Goal: Information Seeking & Learning: Learn about a topic

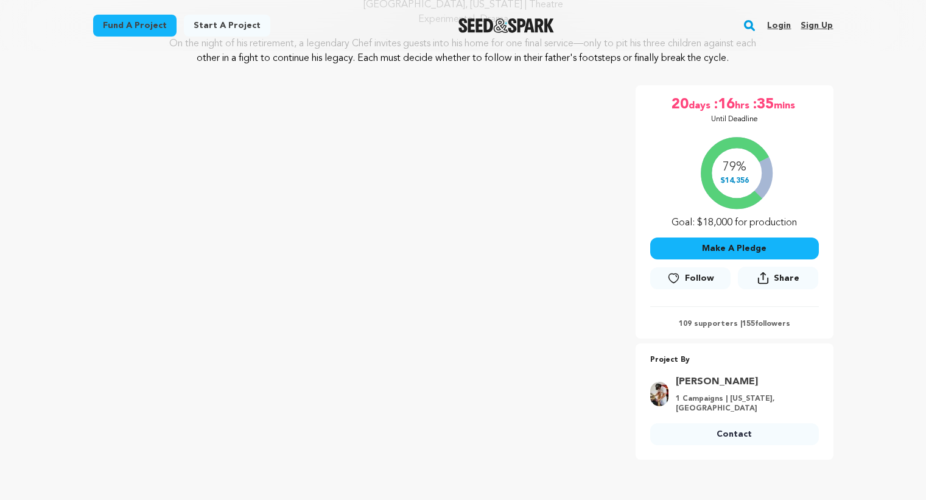
scroll to position [146, 0]
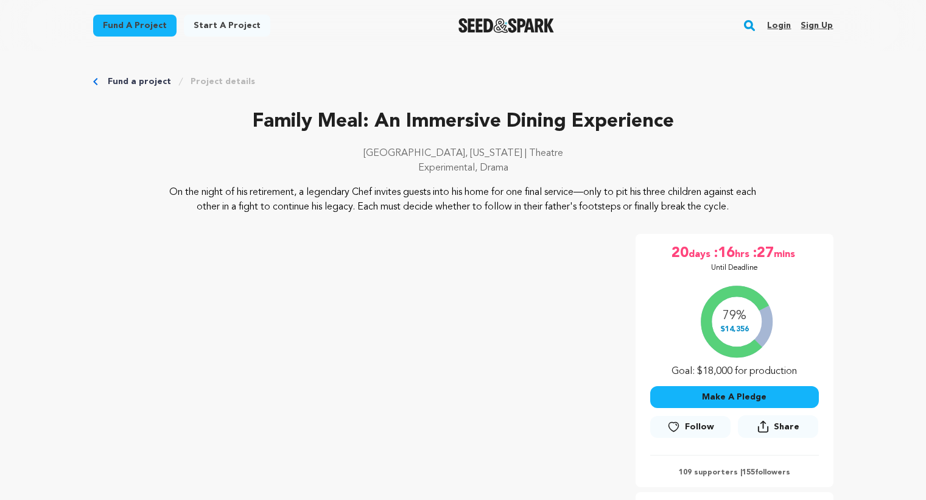
scroll to position [5, 0]
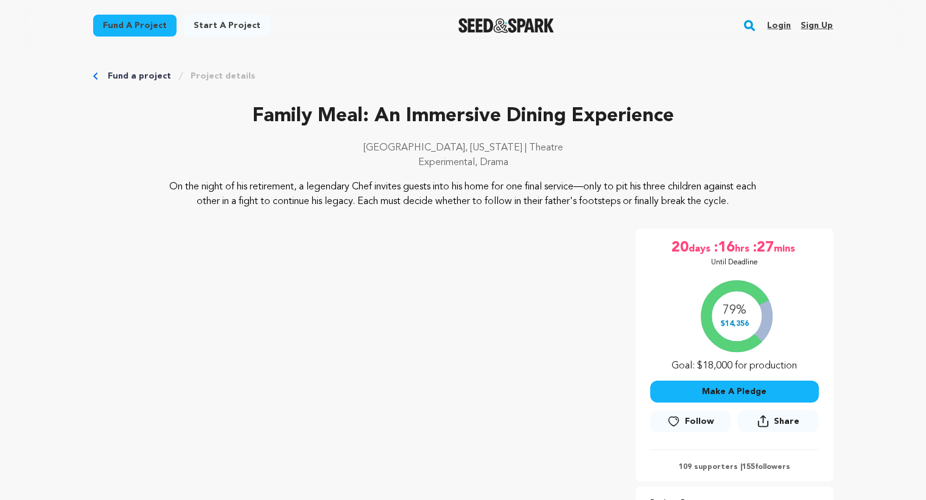
click at [750, 201] on p "On the night of his retirement, a legendary Chef invites guests into his home f…" at bounding box center [463, 194] width 592 height 29
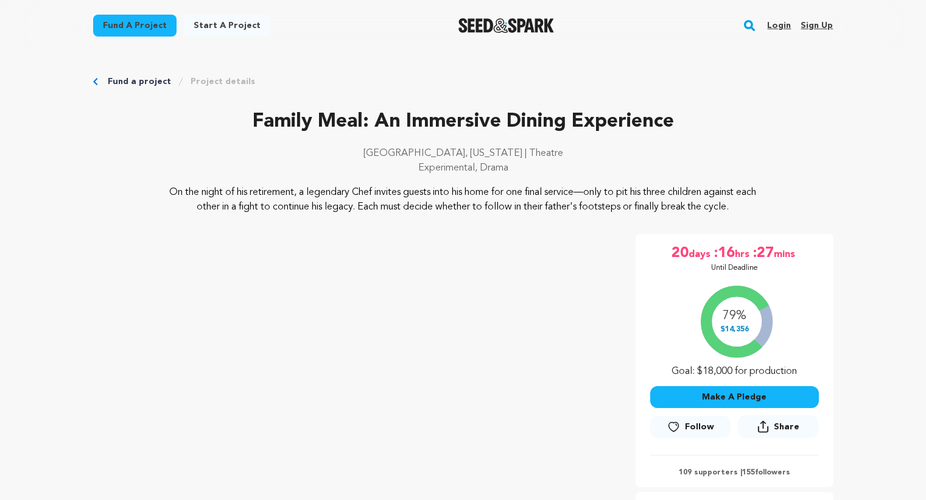
drag, startPoint x: 716, startPoint y: 204, endPoint x: 173, endPoint y: 198, distance: 542.2
click at [173, 198] on p "On the night of his retirement, a legendary Chef invites guests into his home f…" at bounding box center [463, 199] width 592 height 29
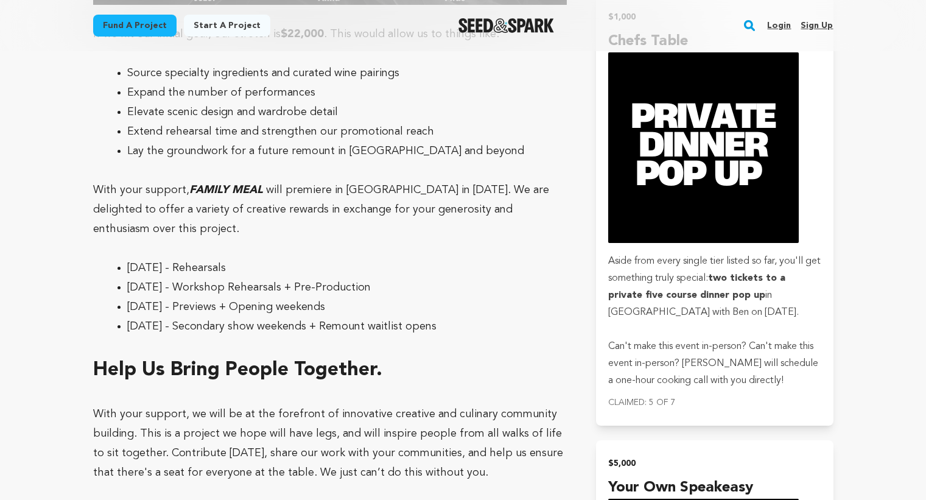
scroll to position [3282, 0]
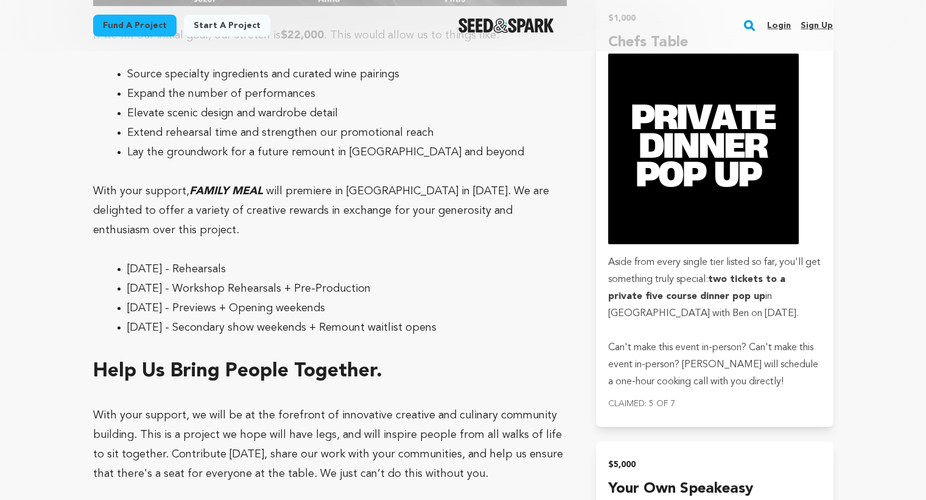
drag, startPoint x: 127, startPoint y: 211, endPoint x: 481, endPoint y: 235, distance: 354.4
click at [481, 259] on ul "August 2025 - Rehearsals September 2025 - Workshop Rehearsals + Pre-Production …" at bounding box center [330, 298] width 474 height 78
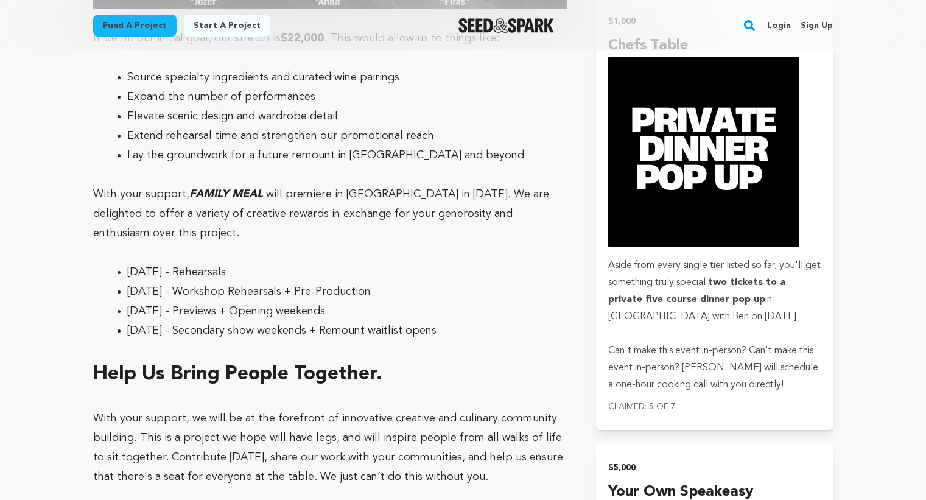
copy ul "October 2025 - Previews + Opening weekends November 2025 - Secondary show weeke…"
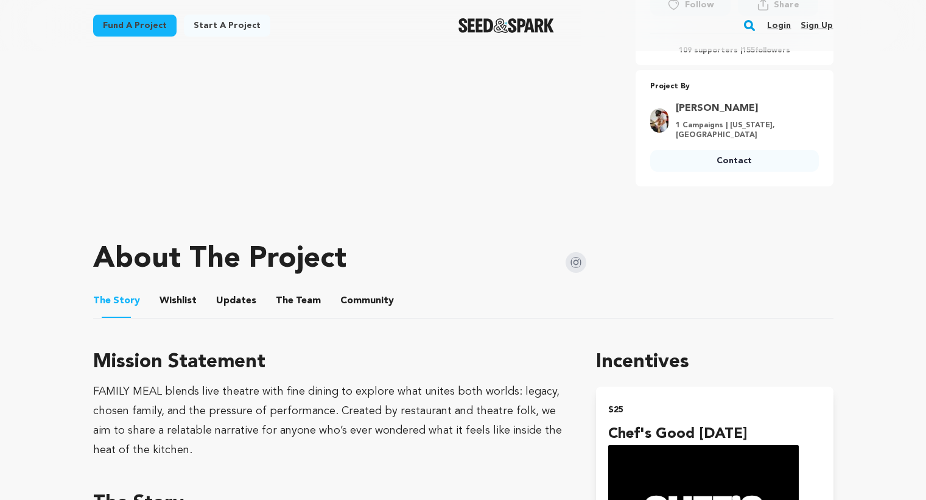
scroll to position [0, 0]
